Goal: Download file/media

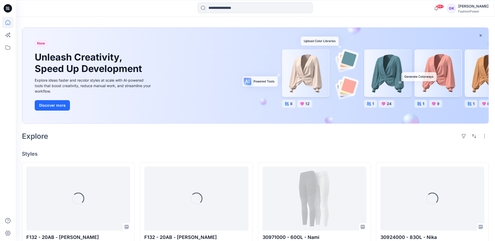
scroll to position [78, 0]
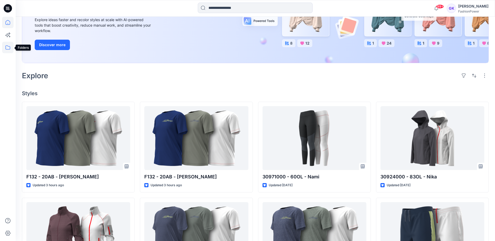
click at [5, 47] on icon at bounding box center [7, 47] width 11 height 11
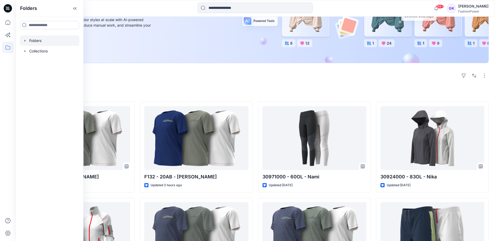
click at [26, 40] on icon "button" at bounding box center [25, 41] width 4 height 4
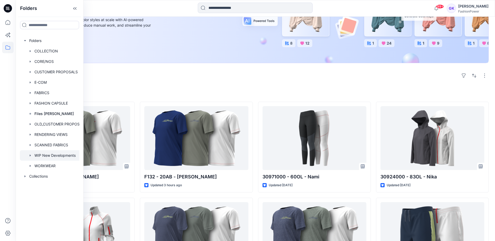
click at [52, 154] on div at bounding box center [55, 155] width 70 height 10
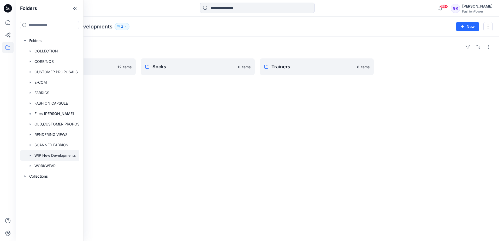
click at [294, 119] on div "Folders Outdoor 12 items Socks 0 items Trainers 8 items" at bounding box center [257, 139] width 483 height 205
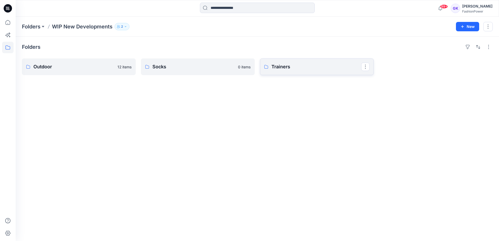
click at [307, 61] on link "Trainers" at bounding box center [317, 66] width 114 height 17
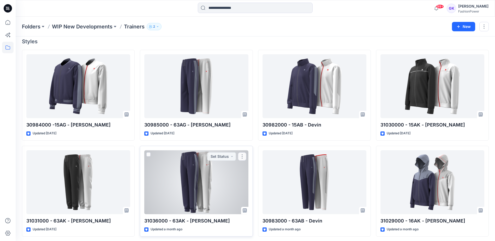
scroll to position [47, 0]
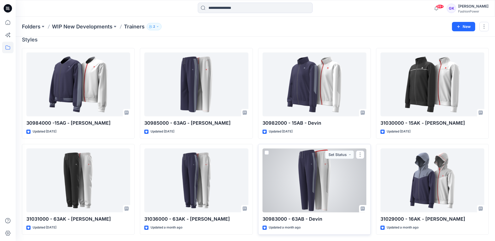
click at [329, 180] on div at bounding box center [314, 180] width 104 height 64
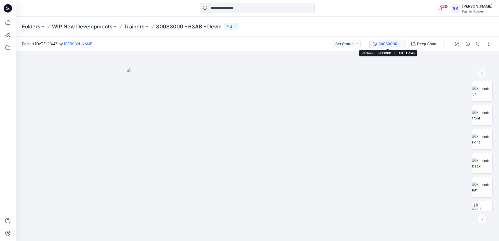
click at [390, 42] on div "30983000 - 63AB - Devin" at bounding box center [390, 44] width 24 height 6
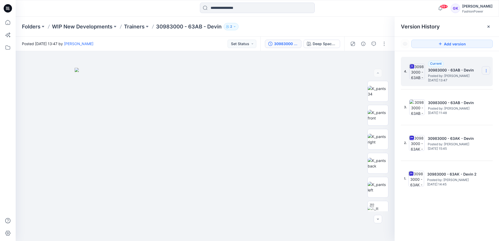
click at [487, 70] on icon at bounding box center [486, 71] width 4 height 4
click at [453, 82] on span "Download Source BW File" at bounding box center [460, 81] width 44 height 6
